Goal: Navigation & Orientation: Understand site structure

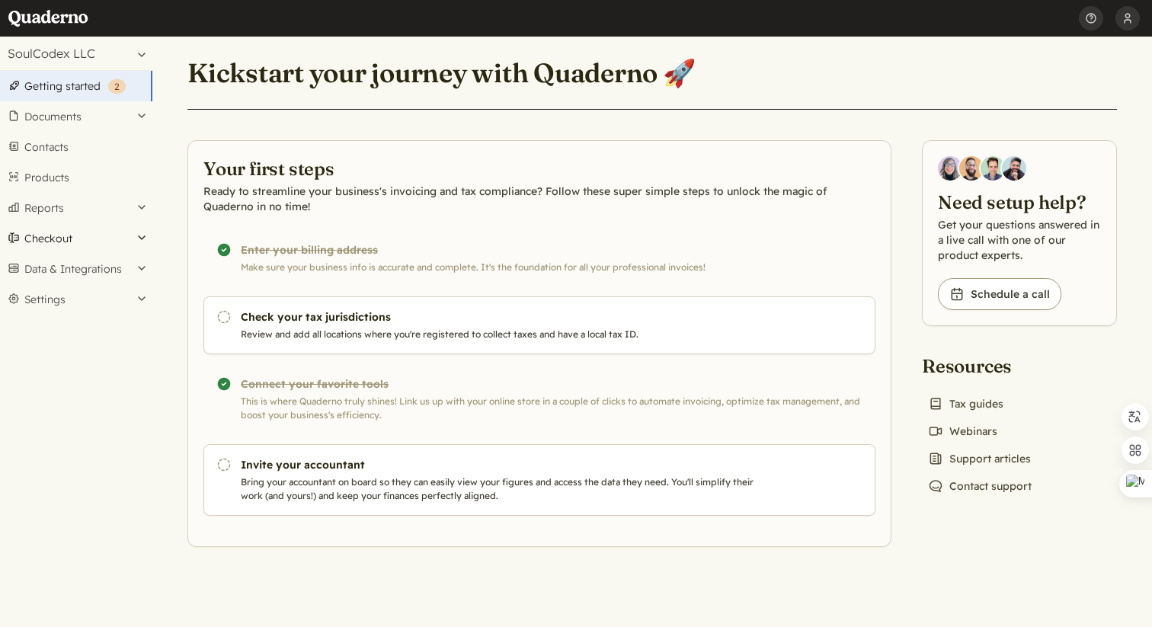
click at [137, 240] on button "Checkout" at bounding box center [76, 238] width 152 height 30
click at [120, 261] on link "Links" at bounding box center [76, 264] width 152 height 21
click at [75, 301] on button "Settings" at bounding box center [76, 299] width 152 height 30
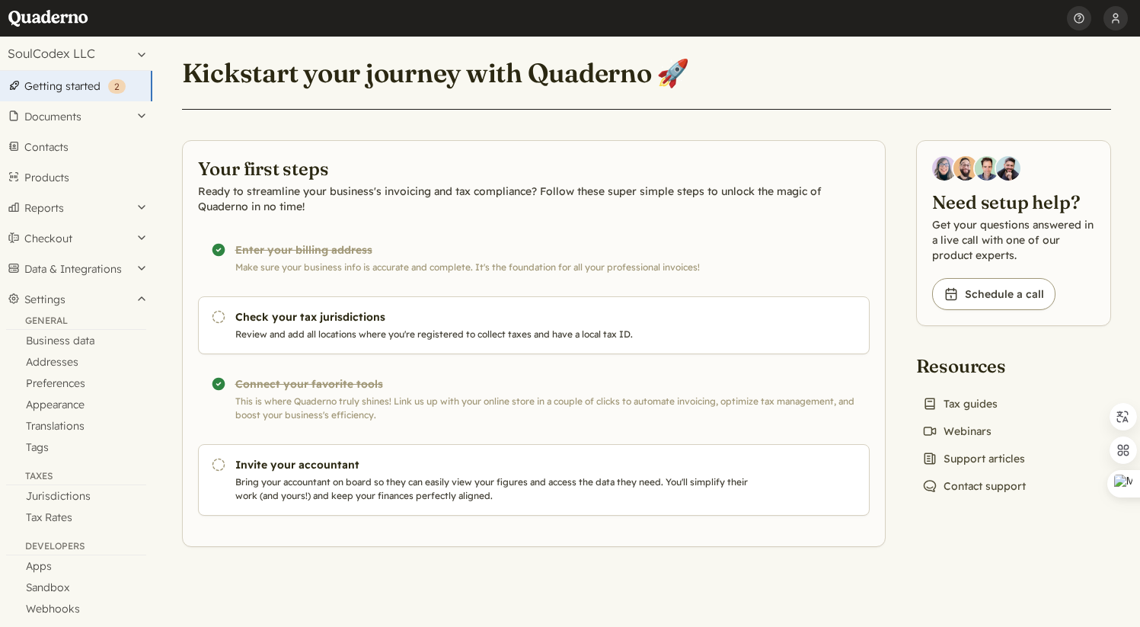
click at [64, 21] on link "Home" at bounding box center [53, 18] width 91 height 37
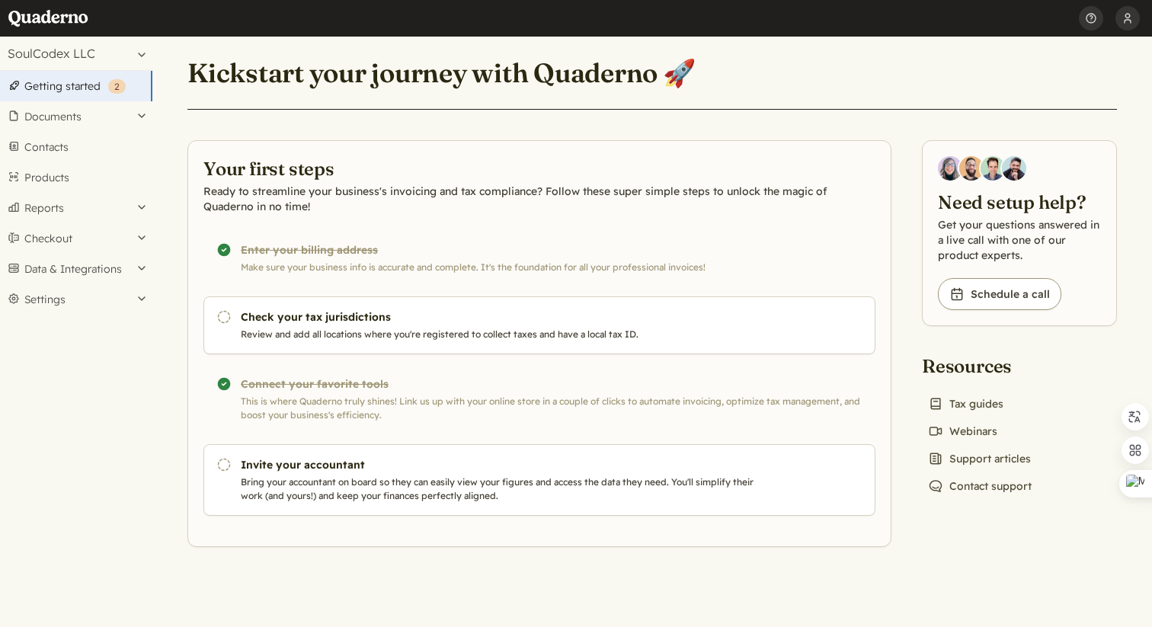
click at [568, 78] on h1 "Kickstart your journey with Quaderno 🚀" at bounding box center [441, 73] width 508 height 34
copy h1 "Quaderno"
